Goal: Task Accomplishment & Management: Manage account settings

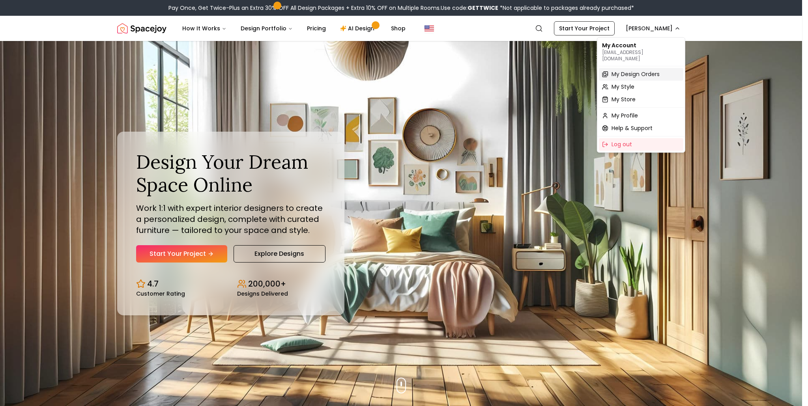
click at [634, 70] on span "My Design Orders" at bounding box center [635, 74] width 48 height 8
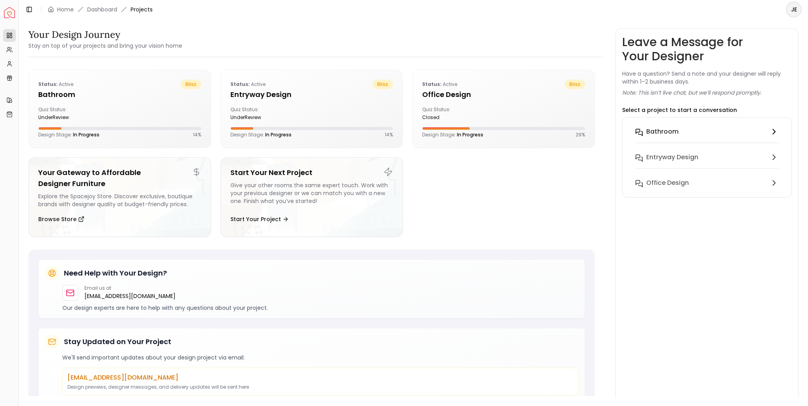
click at [669, 130] on h6 "Bathroom" at bounding box center [662, 131] width 32 height 9
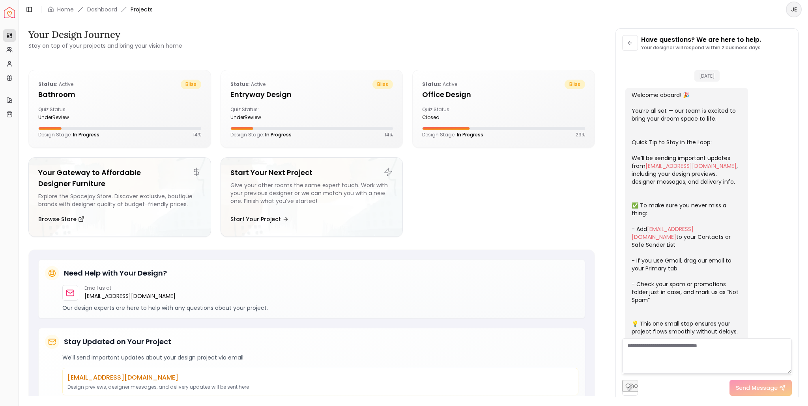
scroll to position [73, 0]
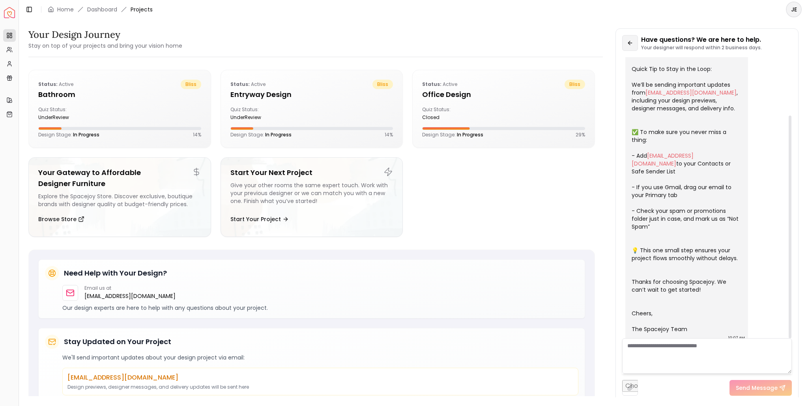
click at [631, 45] on icon at bounding box center [630, 43] width 6 height 6
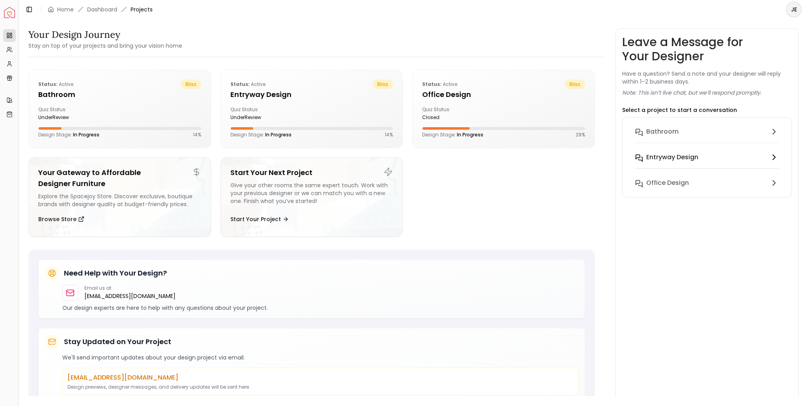
click at [660, 161] on h6 "entryway design" at bounding box center [672, 157] width 52 height 9
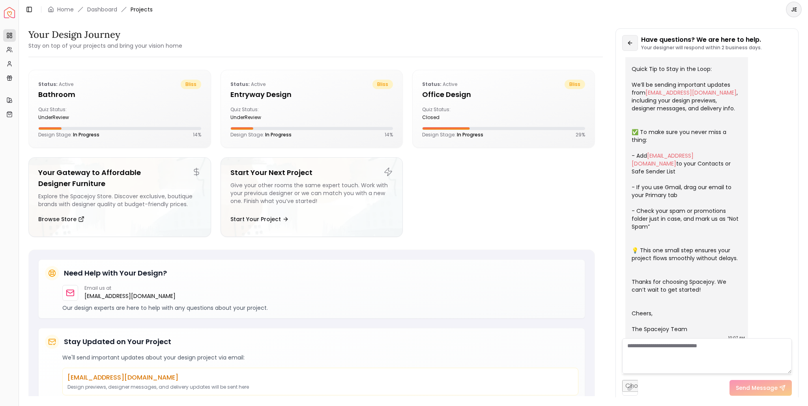
click at [632, 42] on icon at bounding box center [630, 43] width 6 height 6
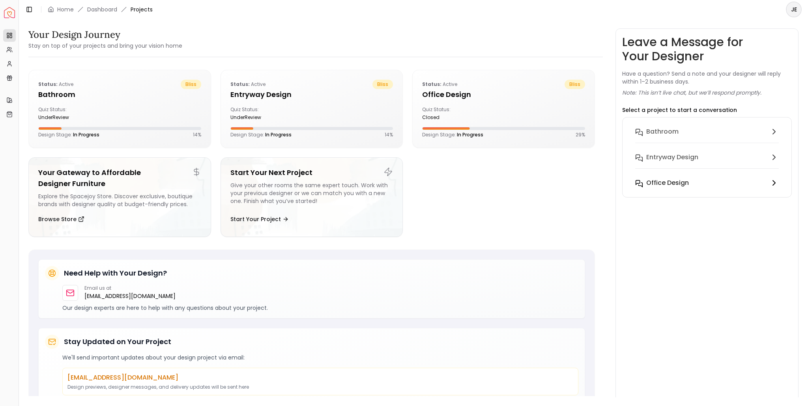
click at [665, 182] on h6 "Office design" at bounding box center [667, 182] width 43 height 9
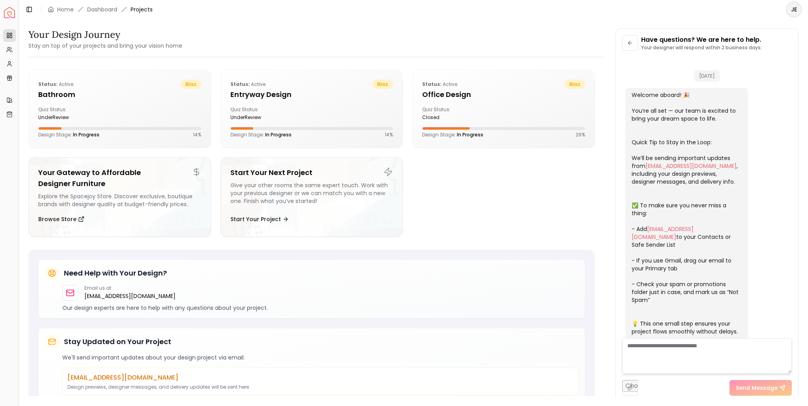
scroll to position [842, 0]
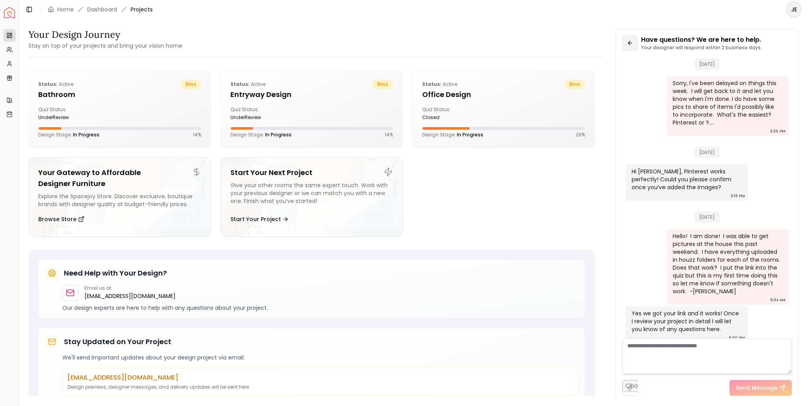
click at [624, 45] on button at bounding box center [630, 43] width 16 height 16
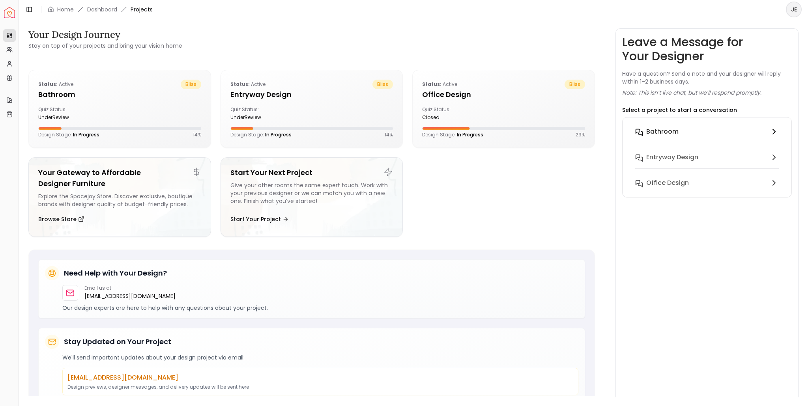
click at [650, 139] on button "Bathroom" at bounding box center [707, 137] width 156 height 26
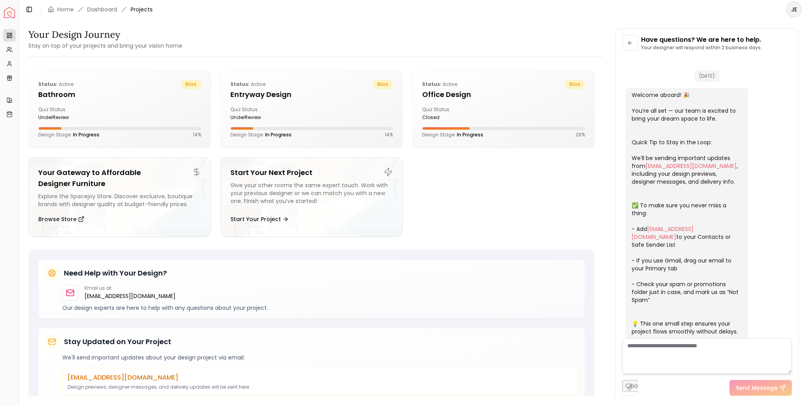
scroll to position [73, 0]
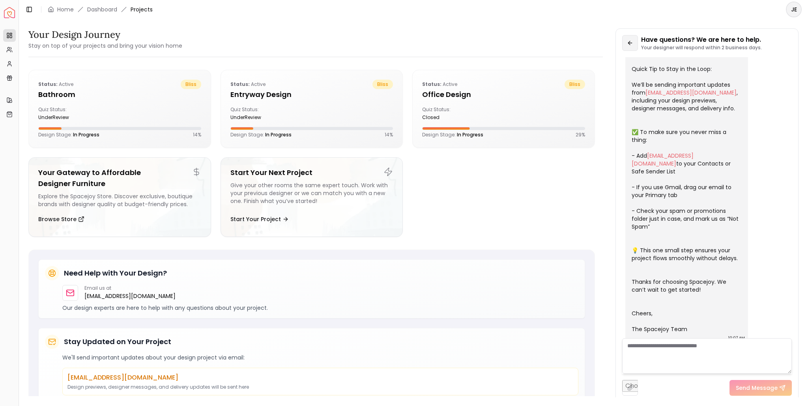
click at [631, 49] on button at bounding box center [630, 43] width 16 height 16
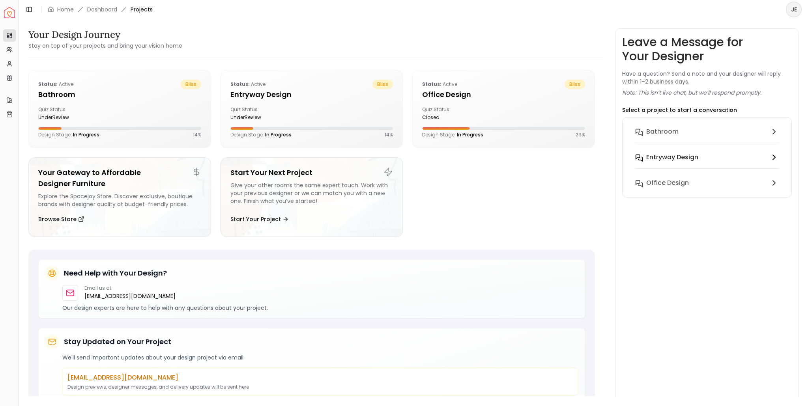
click at [665, 162] on button "entryway design" at bounding box center [707, 162] width 156 height 26
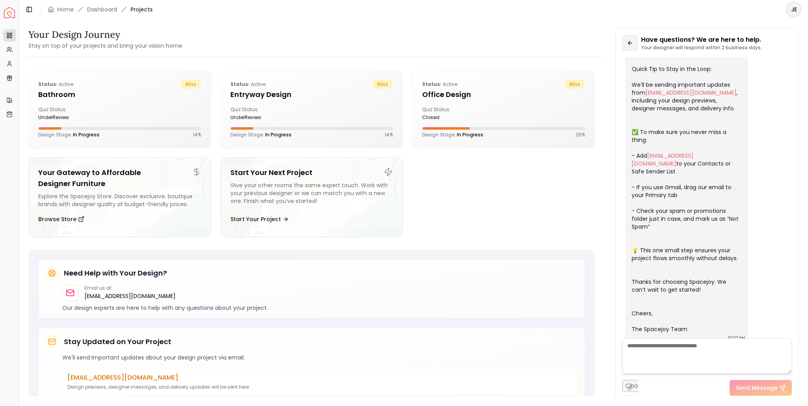
click at [629, 42] on icon at bounding box center [630, 43] width 6 height 6
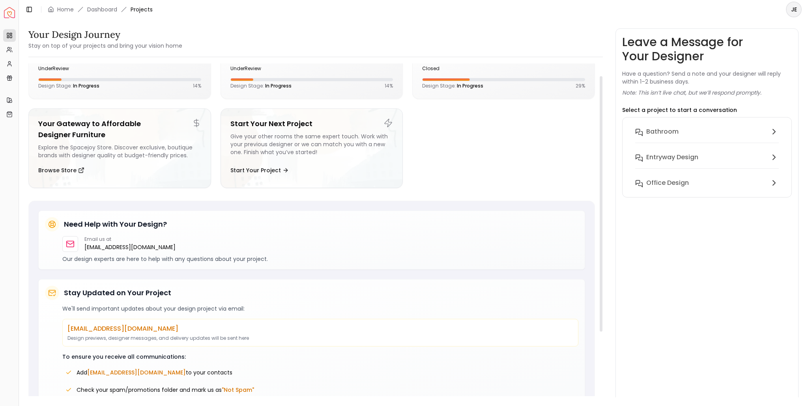
scroll to position [0, 0]
